Goal: Task Accomplishment & Management: Complete application form

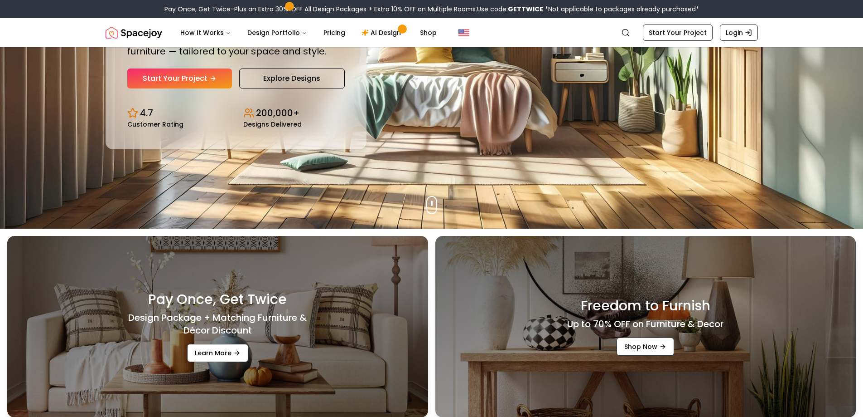
scroll to position [136, 0]
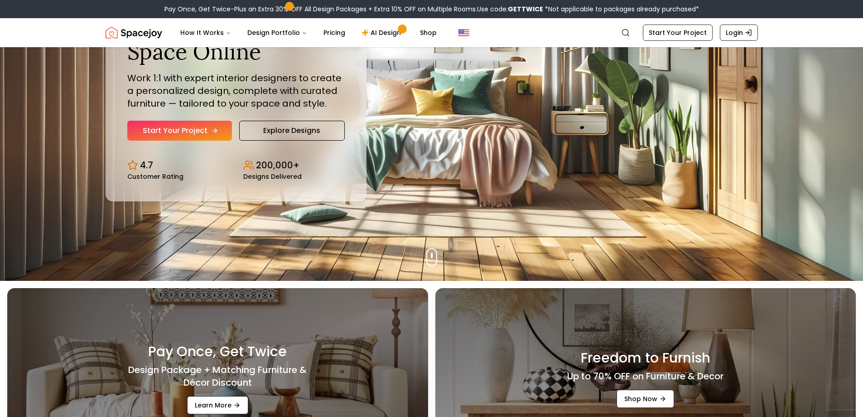
click at [202, 133] on link "Start Your Project" at bounding box center [179, 131] width 105 height 20
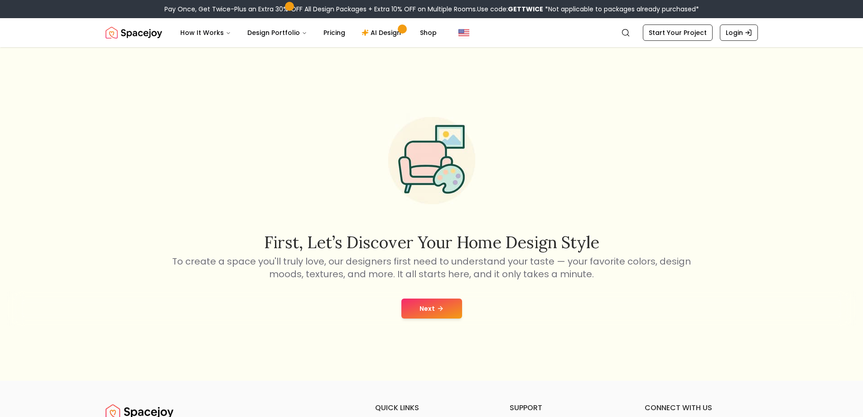
click at [434, 310] on button "Next" at bounding box center [432, 308] width 61 height 20
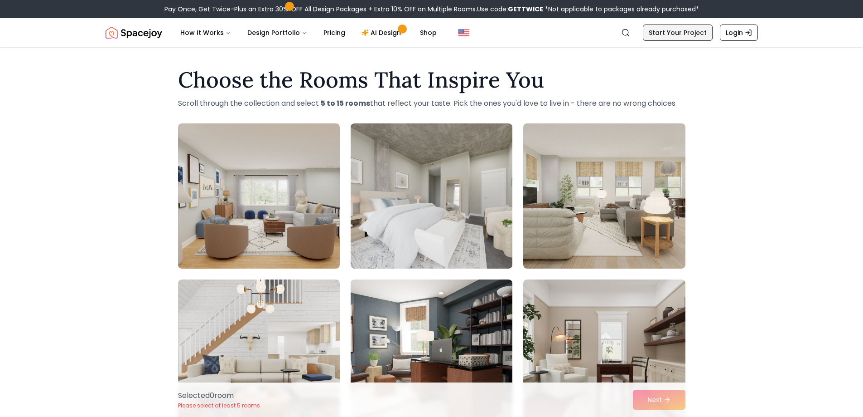
click at [680, 36] on link "Start Your Project" at bounding box center [678, 32] width 70 height 16
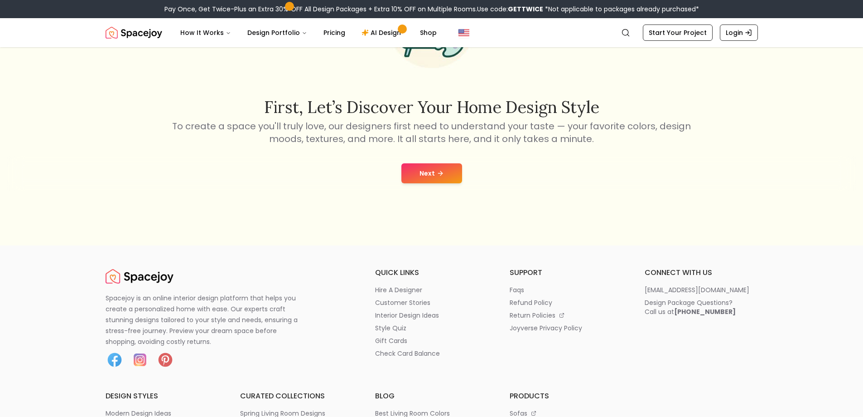
scroll to position [136, 0]
click at [427, 173] on button "Next" at bounding box center [432, 172] width 61 height 20
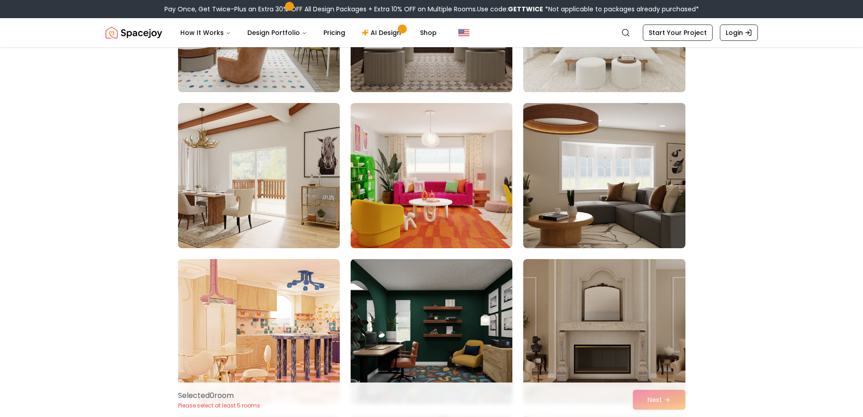
scroll to position [340, 0]
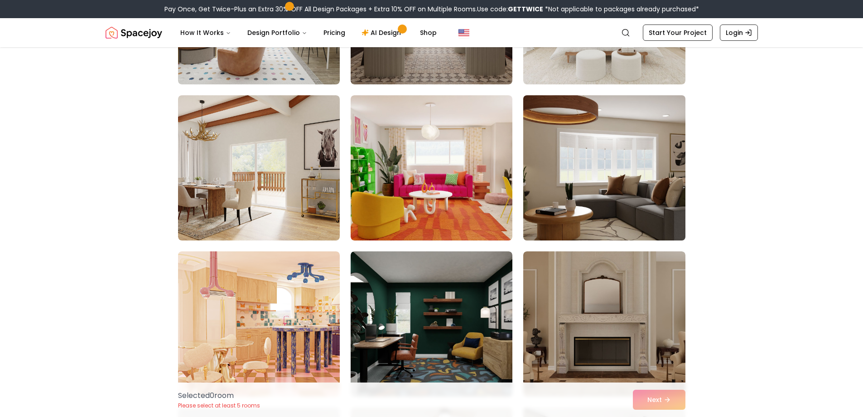
click at [595, 188] on img at bounding box center [604, 168] width 170 height 152
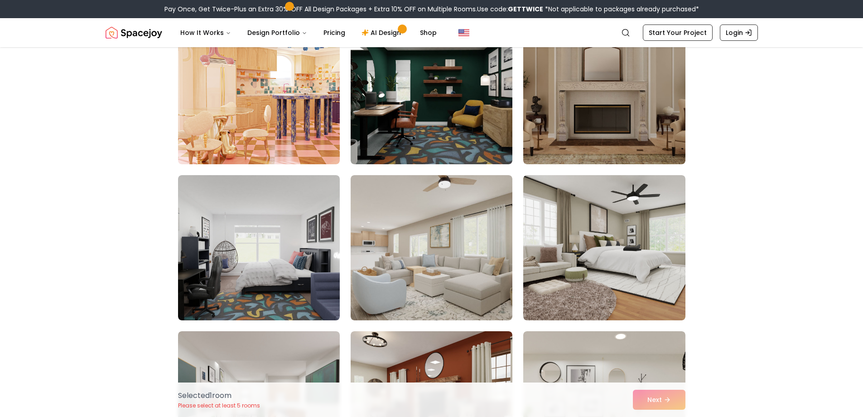
scroll to position [601, 0]
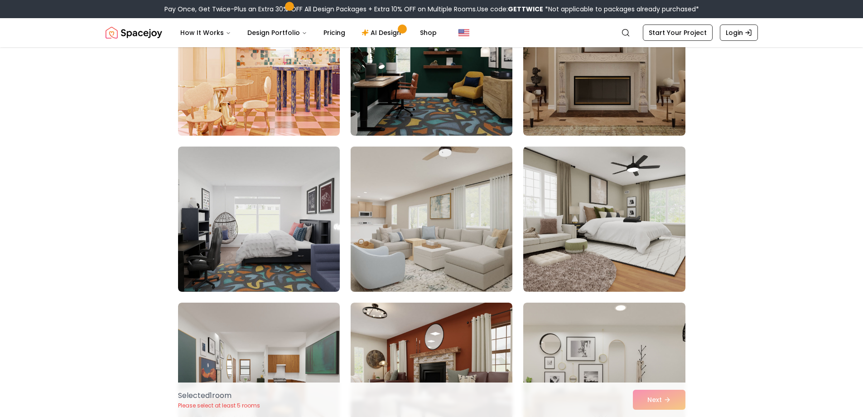
click at [462, 237] on img at bounding box center [432, 219] width 170 height 152
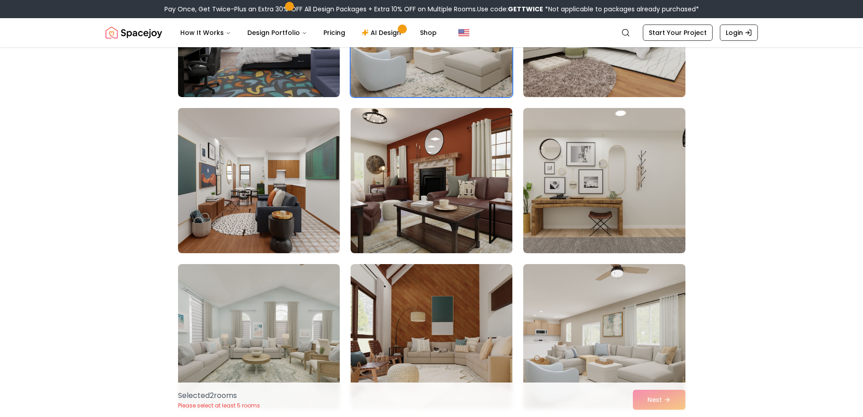
scroll to position [884, 0]
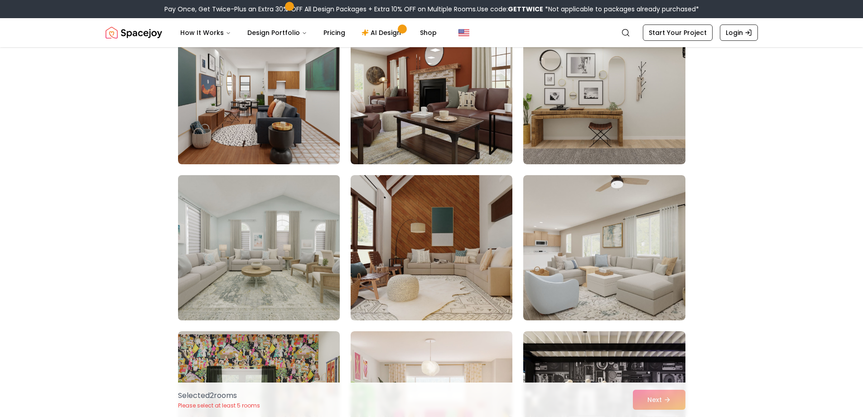
click at [282, 248] on img at bounding box center [259, 247] width 170 height 152
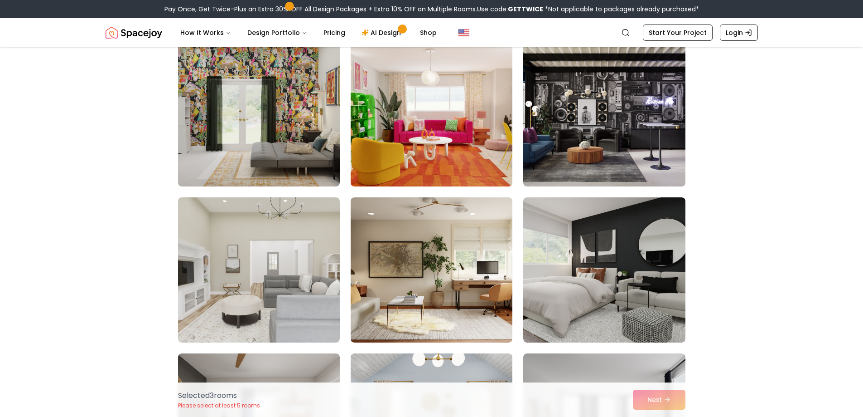
scroll to position [1190, 0]
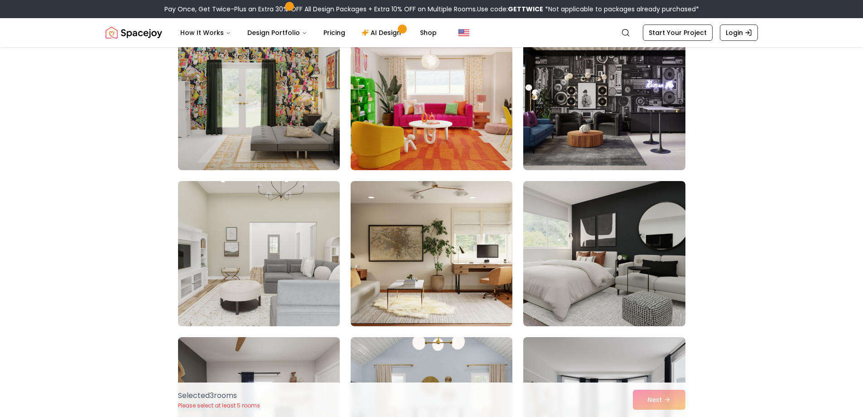
click at [300, 263] on img at bounding box center [259, 253] width 170 height 152
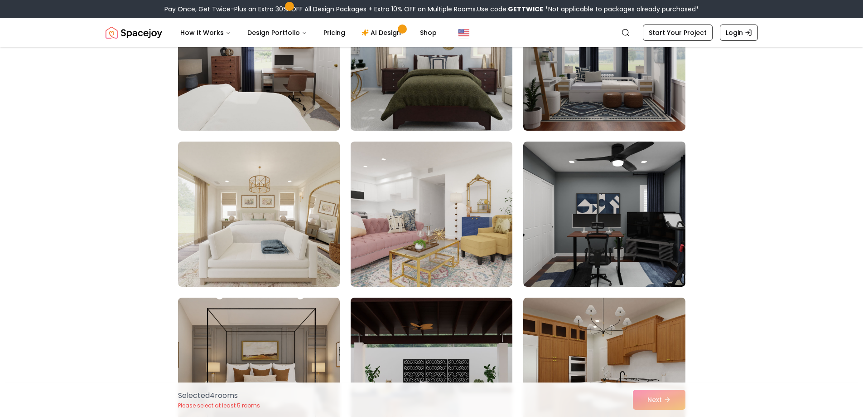
scroll to position [1745, 0]
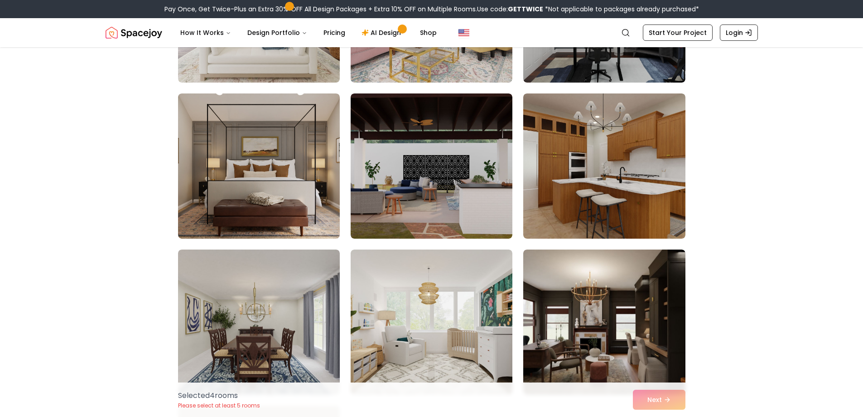
click at [647, 397] on div "Selected 4 room s Please select at least 5 rooms Next" at bounding box center [432, 399] width 522 height 34
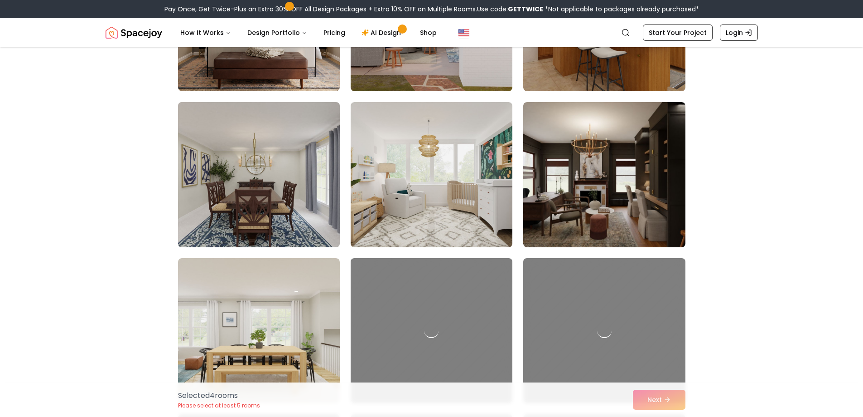
click at [273, 164] on img at bounding box center [259, 174] width 170 height 152
click at [273, 178] on img at bounding box center [259, 174] width 170 height 152
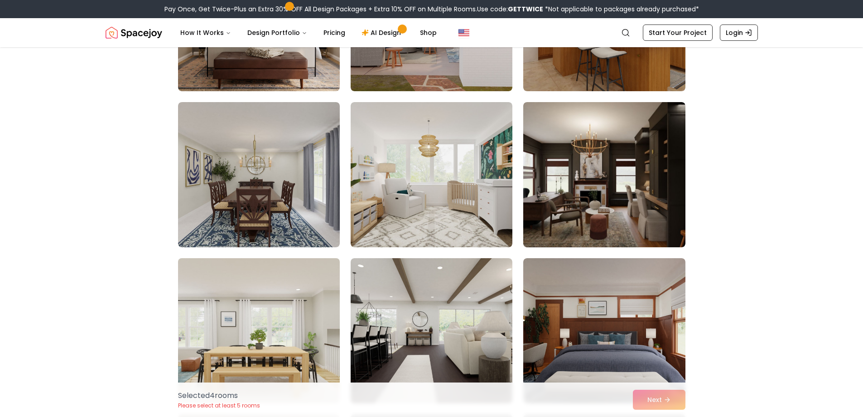
click at [275, 179] on img at bounding box center [259, 174] width 162 height 145
click at [270, 319] on img at bounding box center [259, 330] width 170 height 152
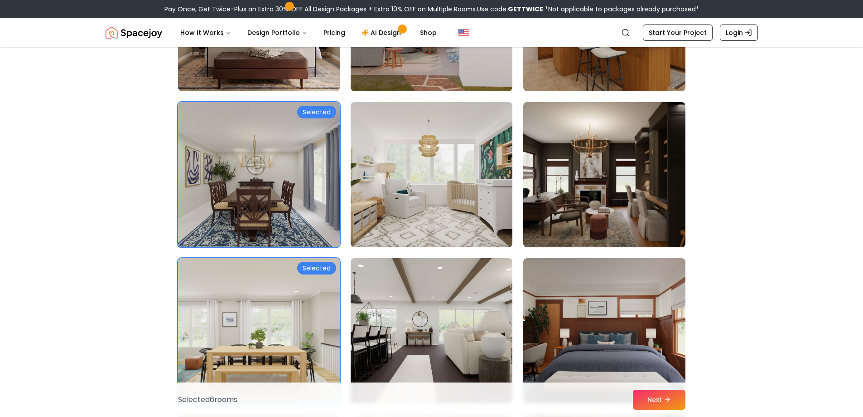
scroll to position [1960, 0]
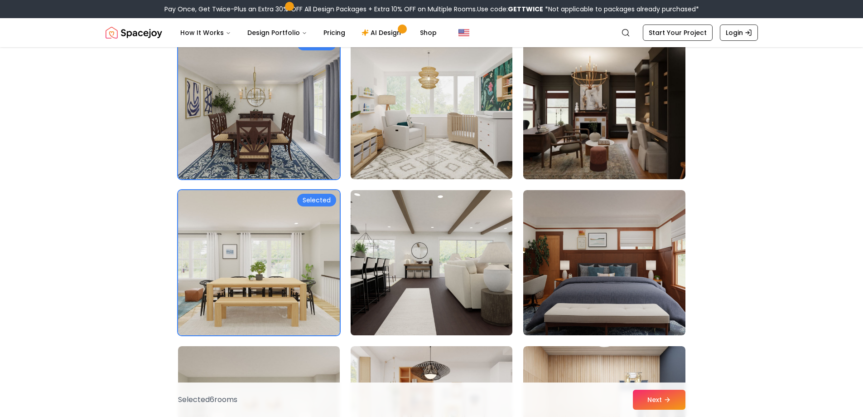
click at [430, 270] on img at bounding box center [432, 262] width 170 height 152
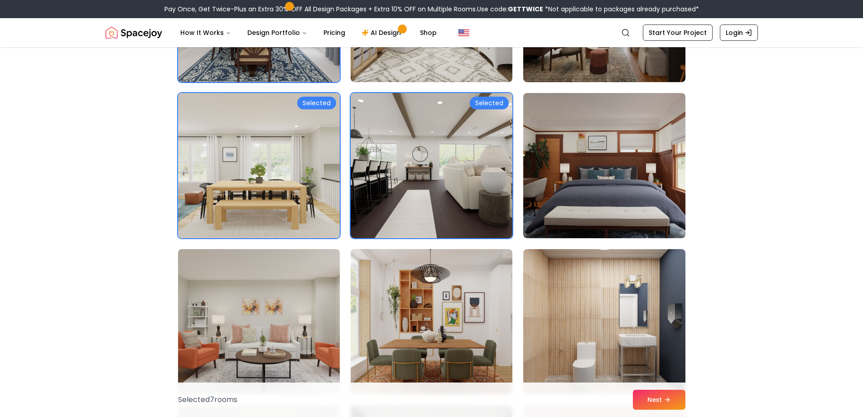
scroll to position [2074, 0]
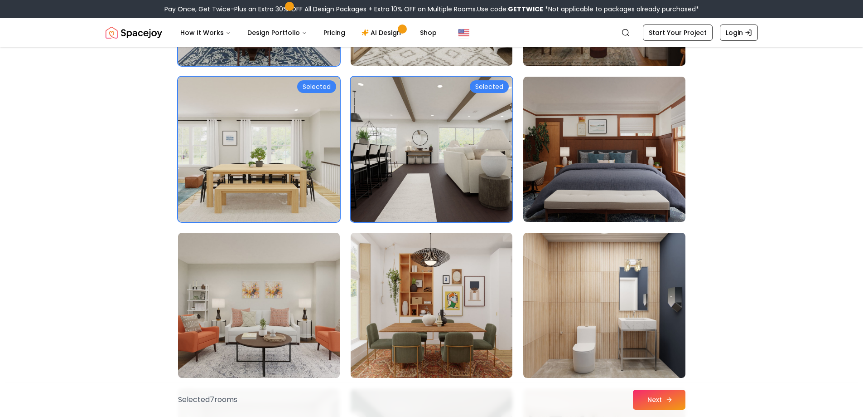
click at [653, 401] on button "Next" at bounding box center [659, 399] width 53 height 20
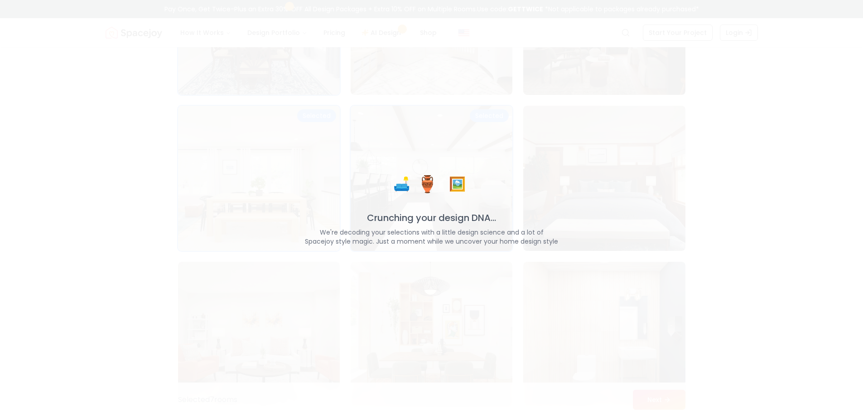
click at [661, 397] on div "🛋️ 🏺 🖼️ Crunching your design DNA... We're decoding your selections with a litt…" at bounding box center [431, 208] width 863 height 417
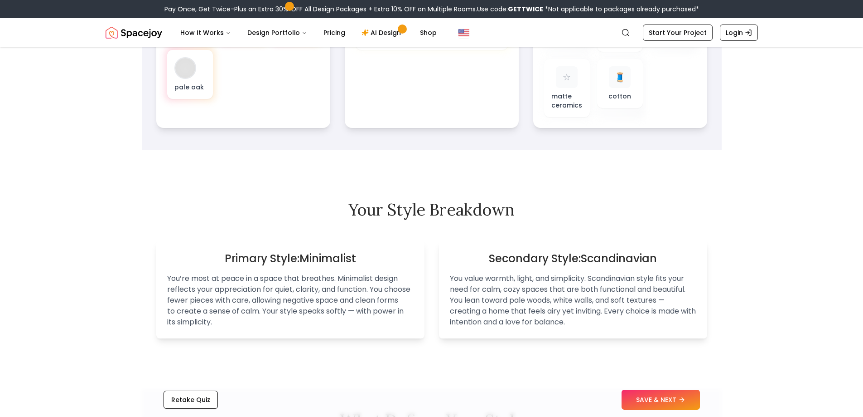
scroll to position [449, 0]
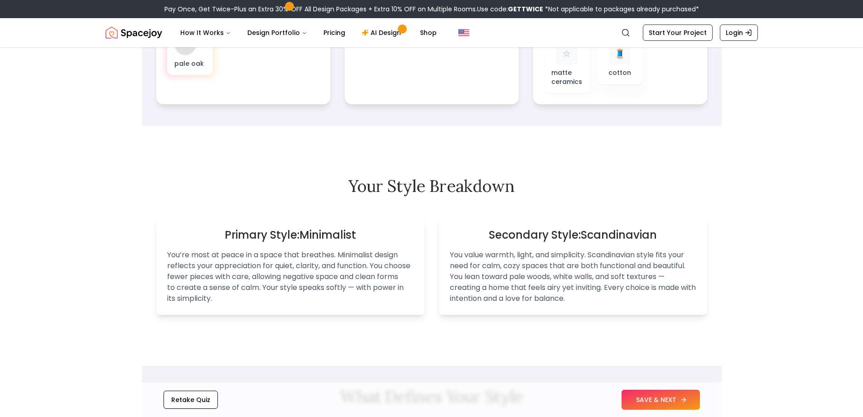
click at [670, 398] on button "SAVE & NEXT" at bounding box center [661, 399] width 78 height 20
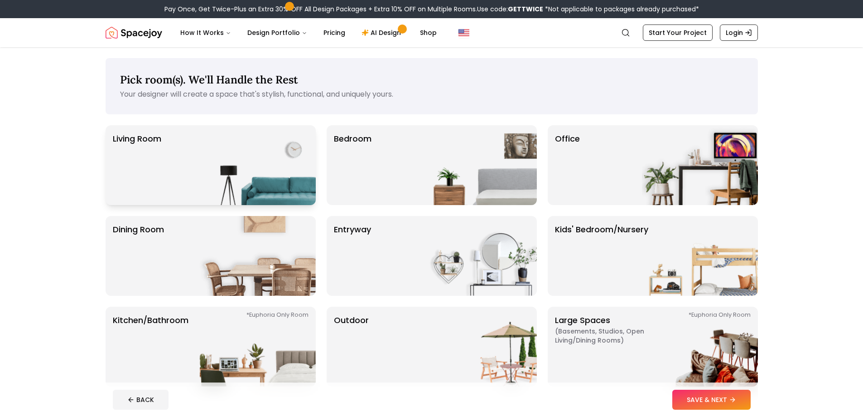
click at [276, 165] on img at bounding box center [258, 165] width 116 height 80
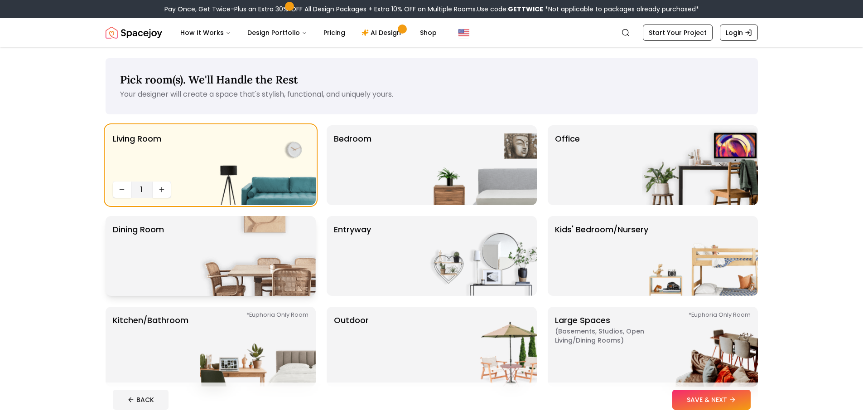
click at [286, 248] on img at bounding box center [258, 256] width 116 height 80
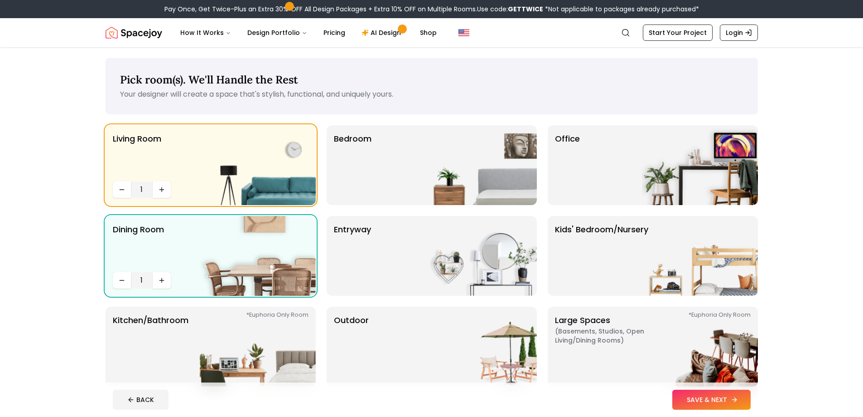
click at [706, 402] on button "SAVE & NEXT" at bounding box center [712, 399] width 78 height 20
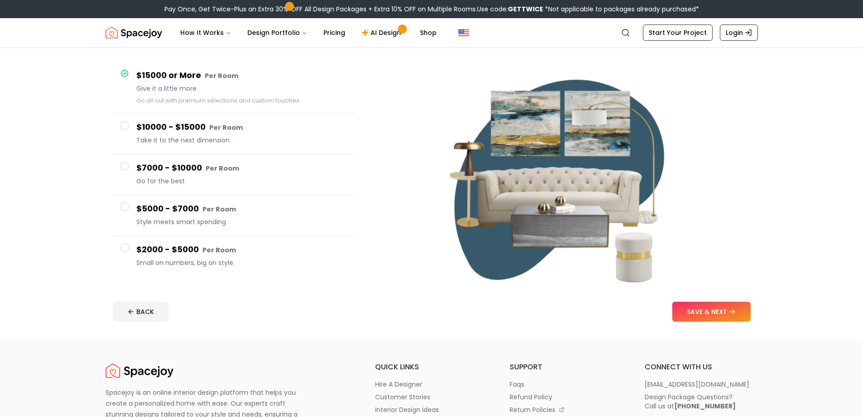
scroll to position [79, 0]
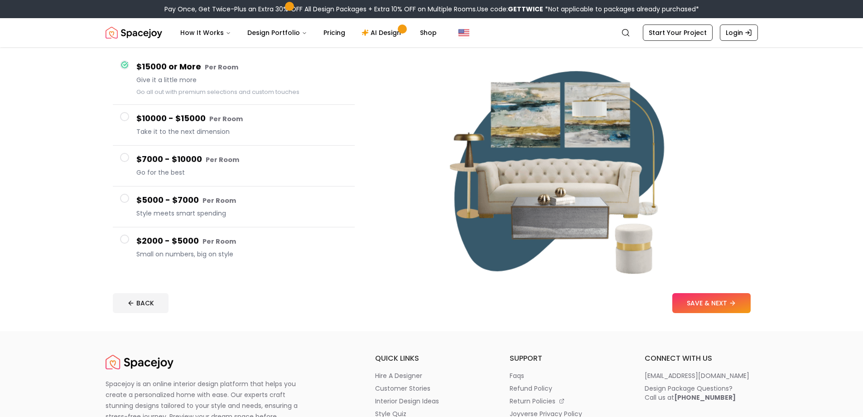
click at [122, 237] on span at bounding box center [124, 238] width 9 height 9
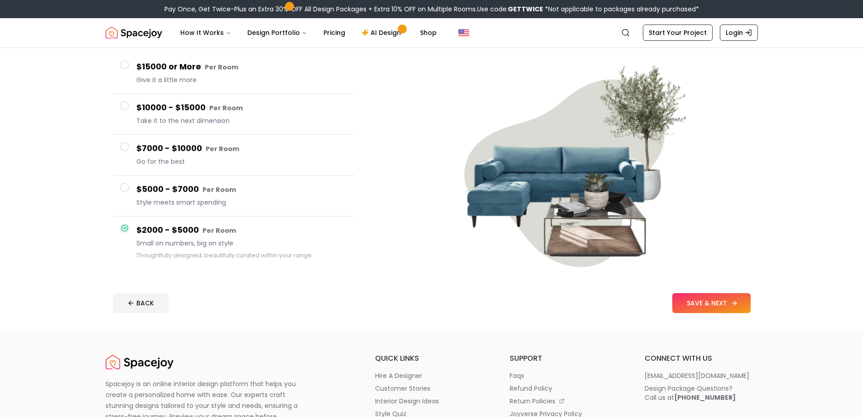
click at [716, 304] on button "SAVE & NEXT" at bounding box center [712, 303] width 78 height 20
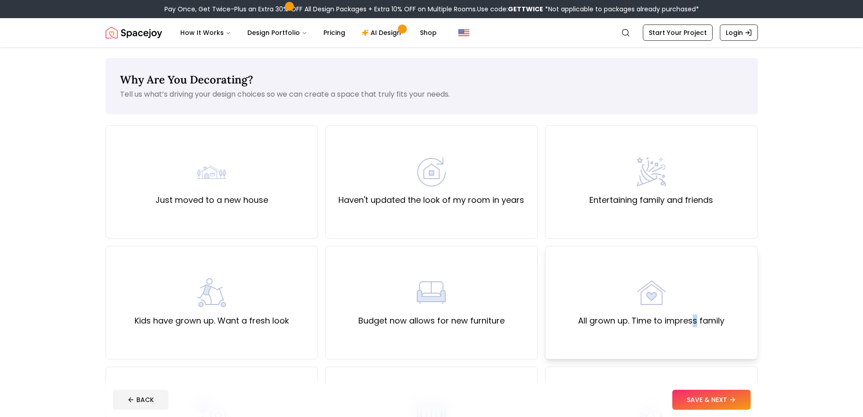
click at [695, 307] on div "All grown up. Time to impress family" at bounding box center [651, 302] width 146 height 49
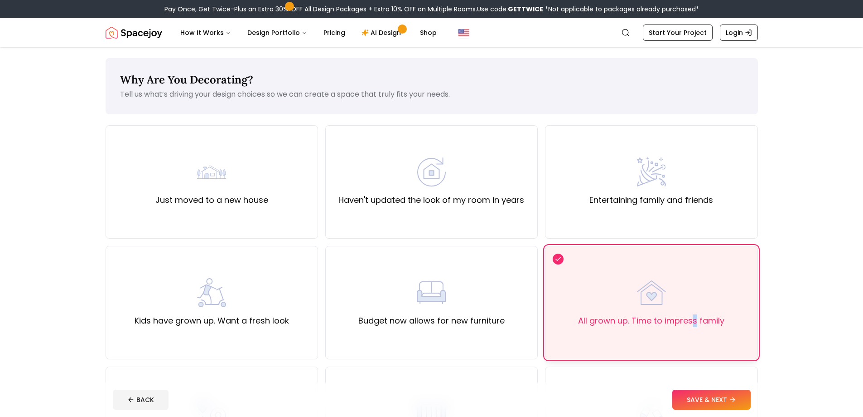
click at [695, 307] on div "All grown up. Time to impress family" at bounding box center [651, 302] width 146 height 49
click at [155, 160] on div "Just moved to a new house" at bounding box center [212, 181] width 213 height 113
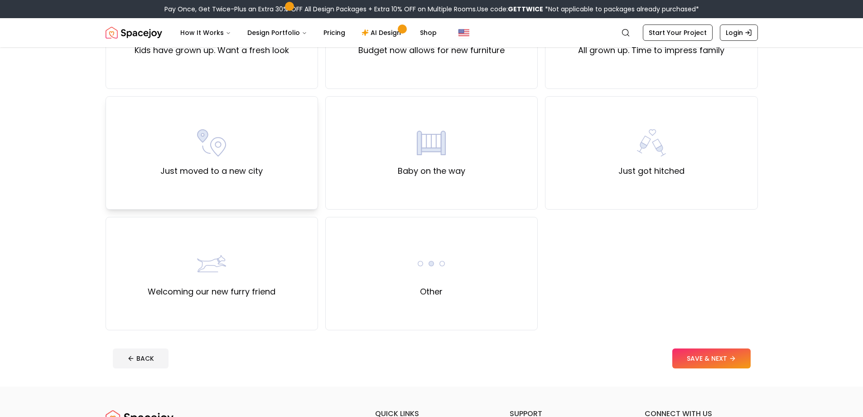
scroll to position [272, 0]
click at [727, 354] on button "SAVE & NEXT" at bounding box center [712, 356] width 78 height 20
